Goal: Check status: Check status

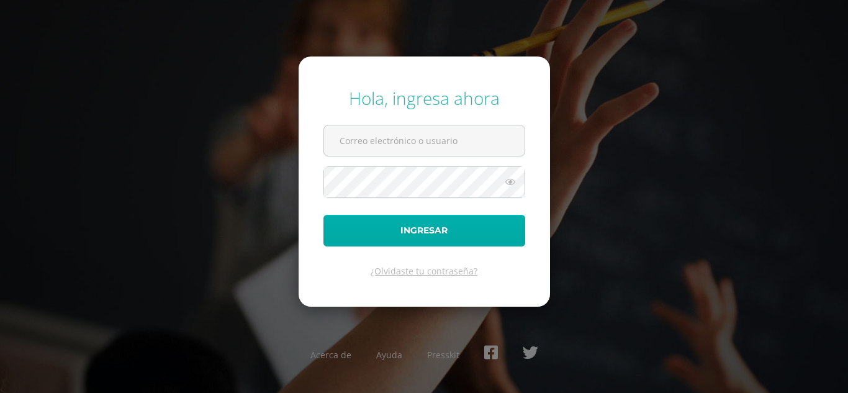
type input "20192284@liceoguatemala.edu.gt"
click at [399, 233] on button "Ingresar" at bounding box center [424, 231] width 202 height 32
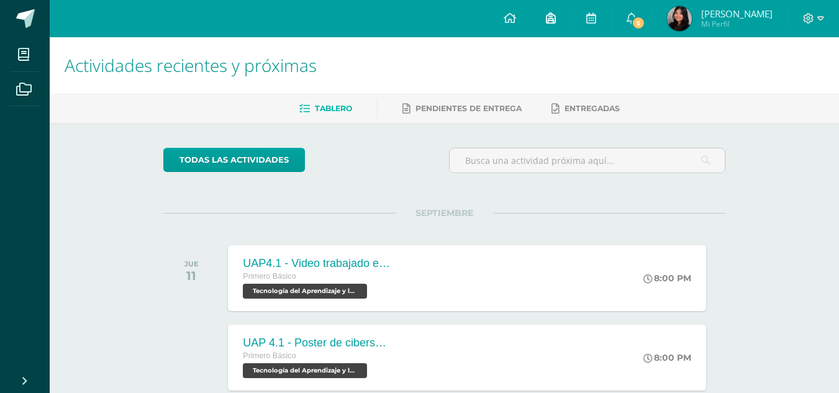
click at [547, 12] on span at bounding box center [551, 19] width 10 height 14
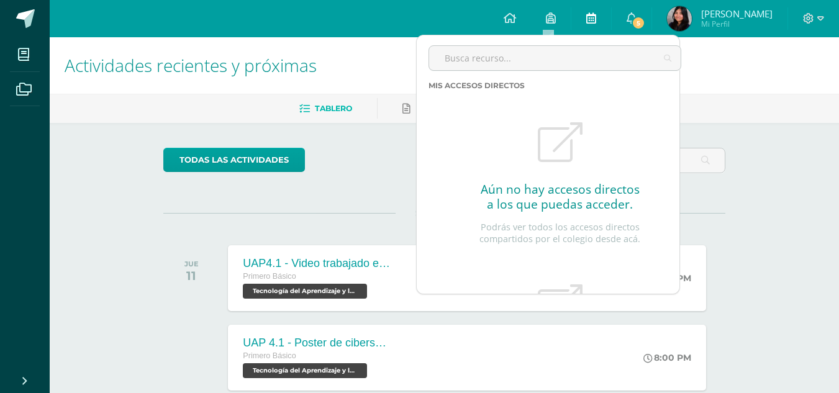
click at [598, 17] on link at bounding box center [591, 18] width 40 height 37
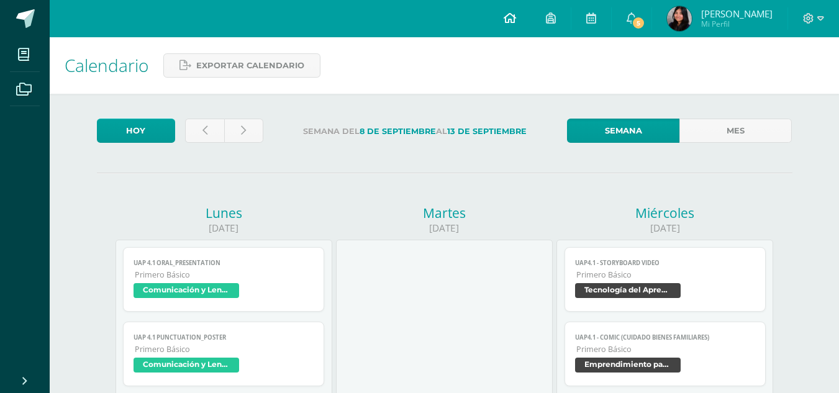
click at [509, 19] on icon at bounding box center [510, 17] width 12 height 11
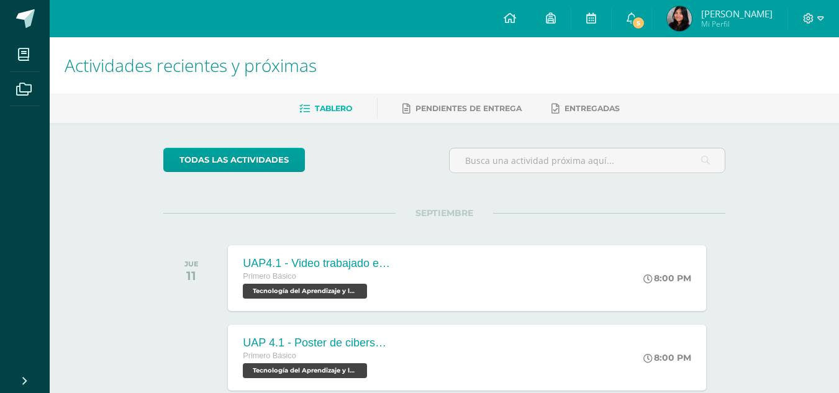
click at [707, 16] on span "[PERSON_NAME]" at bounding box center [736, 13] width 71 height 12
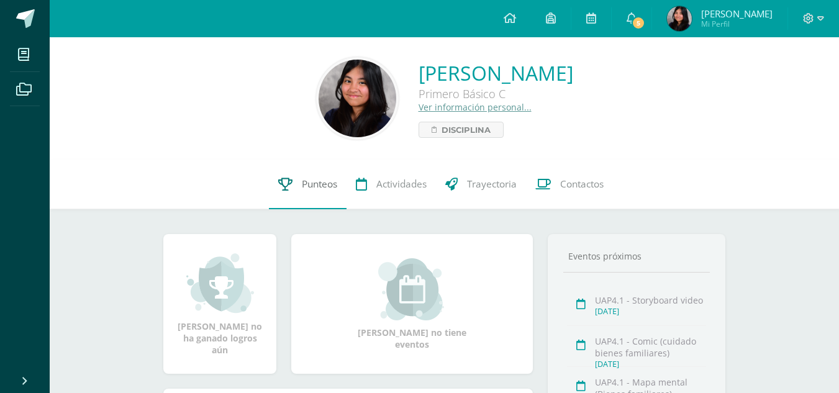
click at [319, 185] on span "Punteos" at bounding box center [319, 184] width 35 height 13
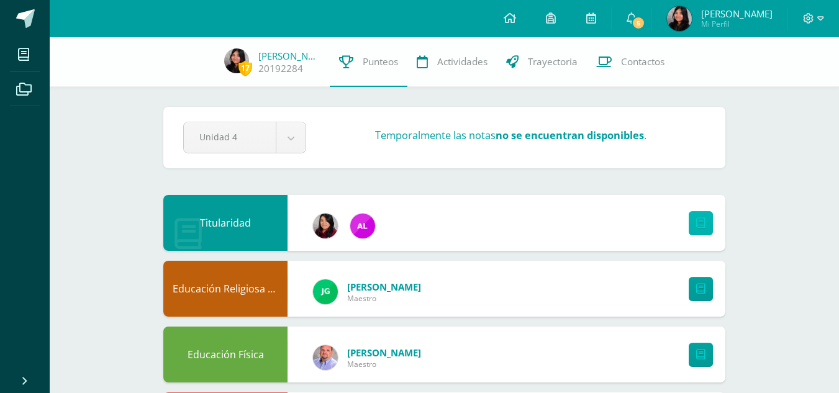
click at [695, 219] on link at bounding box center [701, 223] width 24 height 24
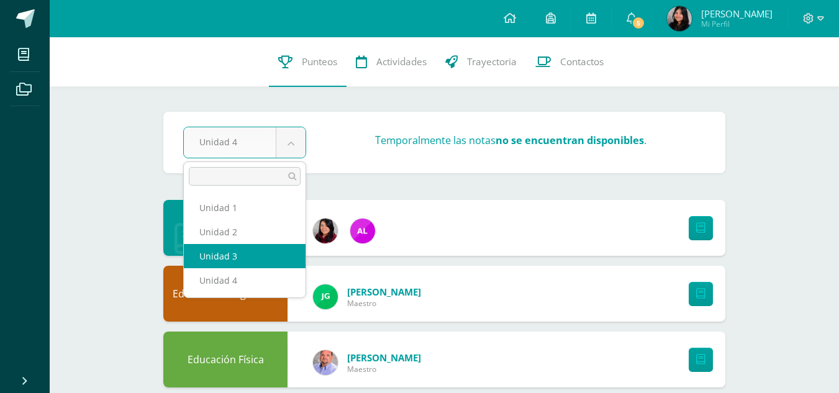
select select "Unidad 3"
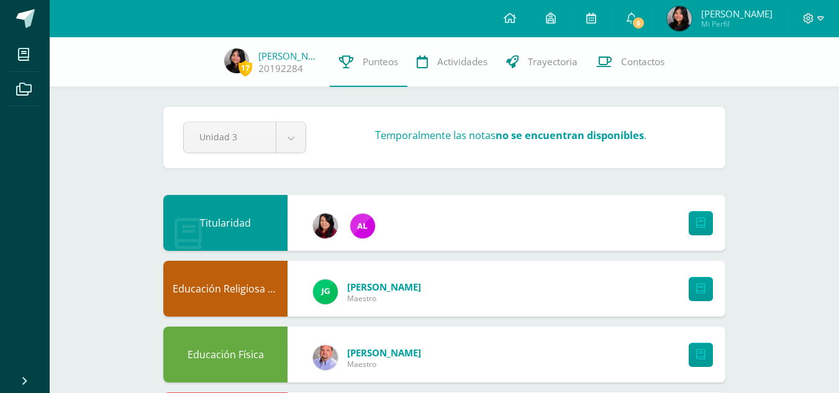
click at [459, 124] on div "Unidad 3 Unidad 1 Unidad 2 Unidad 3 Unidad 4 Temporalmente las notas no se encu…" at bounding box center [444, 138] width 532 height 32
click at [448, 135] on h3 "Temporalmente las notas no se encuentran disponibles ." at bounding box center [510, 135] width 271 height 14
click at [318, 133] on div "Temporalmente las notas no se encuentran disponibles ." at bounding box center [510, 137] width 399 height 19
